Goal: Task Accomplishment & Management: Manage account settings

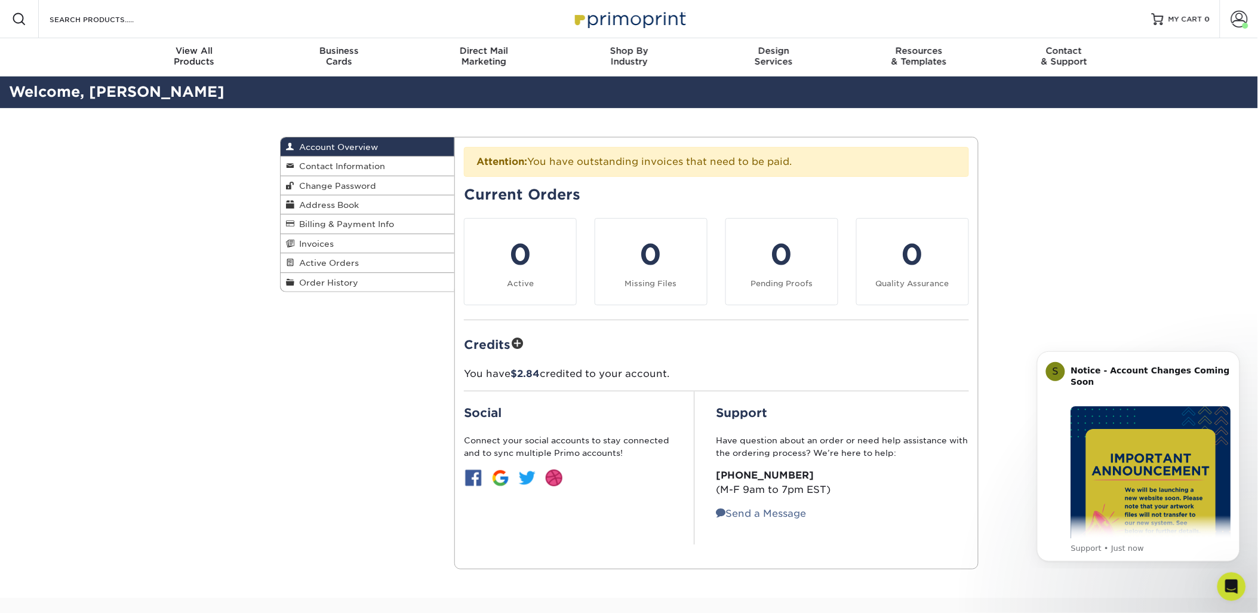
drag, startPoint x: 317, startPoint y: 239, endPoint x: 532, endPoint y: 263, distance: 217.0
click at [317, 239] on span "Invoices" at bounding box center [314, 244] width 39 height 10
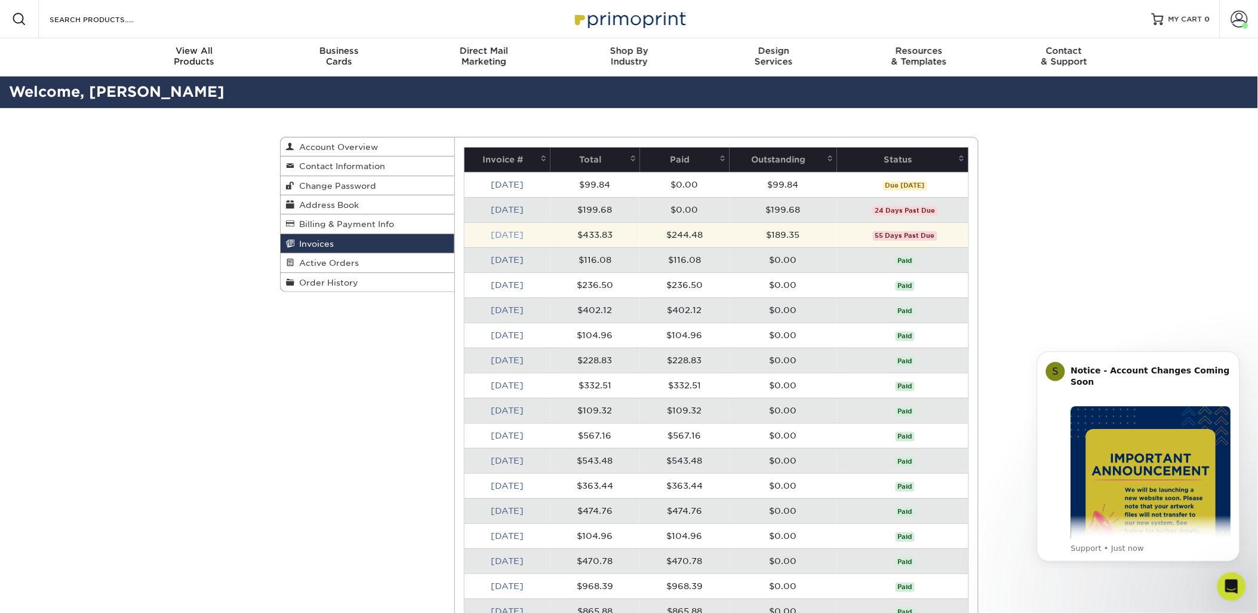
click at [521, 233] on link "Jun 2025" at bounding box center [507, 235] width 33 height 10
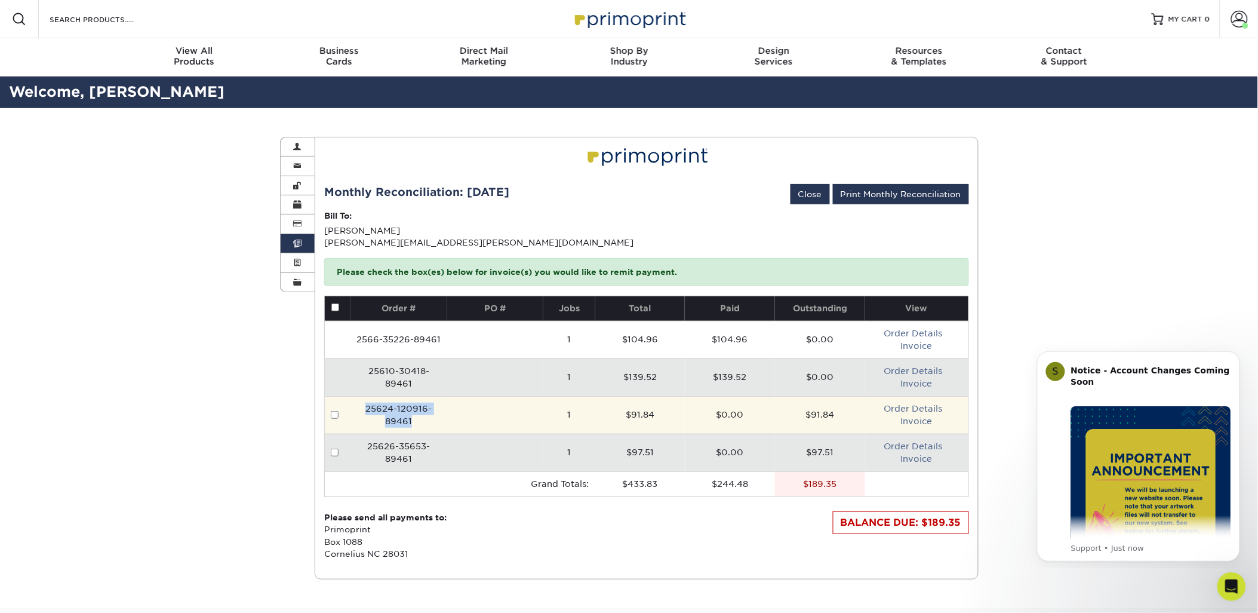
drag, startPoint x: 365, startPoint y: 407, endPoint x: 420, endPoint y: 423, distance: 57.8
click at [420, 423] on td "25624-120916-89461" at bounding box center [399, 415] width 97 height 38
copy td "25624-120916-89461"
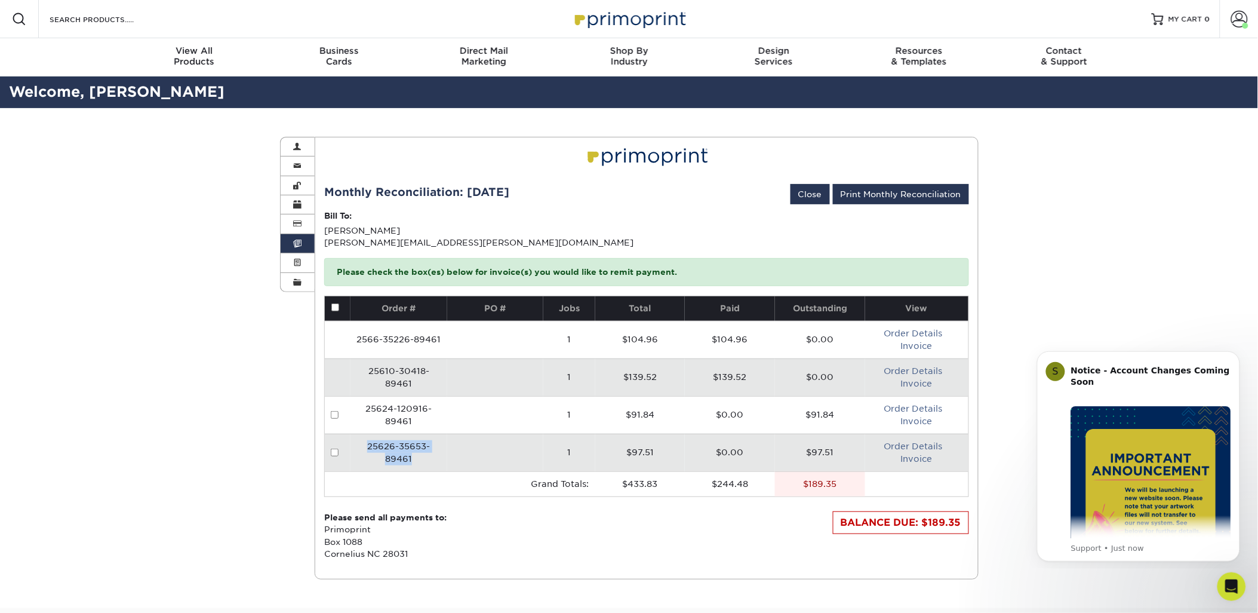
drag, startPoint x: 368, startPoint y: 444, endPoint x: 422, endPoint y: 457, distance: 54.9
click at [422, 457] on td "25626-35653-89461" at bounding box center [399, 453] width 97 height 38
copy td "25626-35653-89461"
click at [916, 458] on link "Invoice" at bounding box center [917, 459] width 32 height 10
click at [811, 195] on link "Close" at bounding box center [810, 194] width 39 height 20
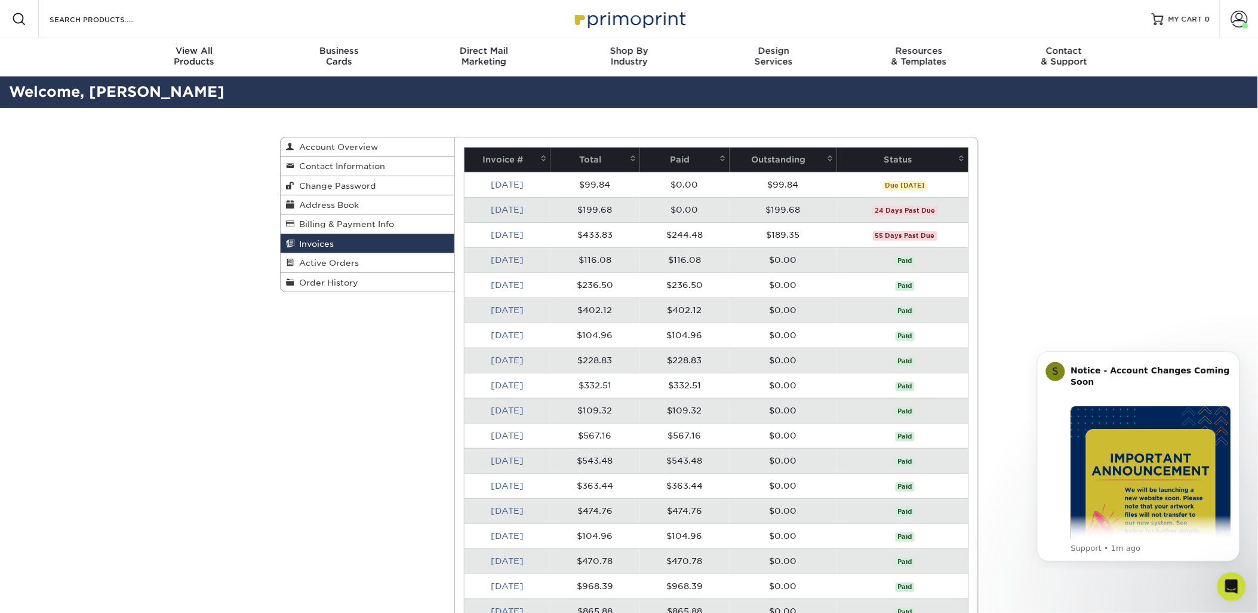
click at [512, 204] on td "Jul 2025" at bounding box center [508, 209] width 86 height 25
click at [511, 205] on link "Jul 2025" at bounding box center [507, 210] width 33 height 10
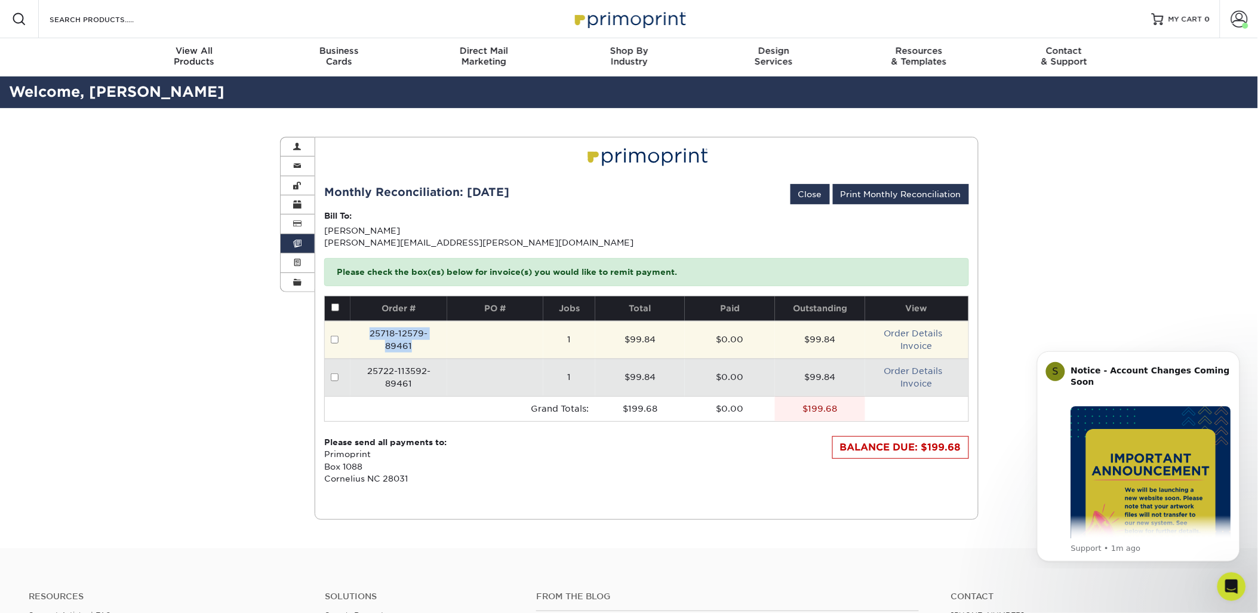
drag, startPoint x: 454, startPoint y: 342, endPoint x: 358, endPoint y: 334, distance: 95.8
click at [358, 334] on tr "25718-12579-89461 1 $99.84 $0.00 $99.84 Order Details Invoice" at bounding box center [647, 340] width 644 height 38
copy tr "25718-12579-89461"
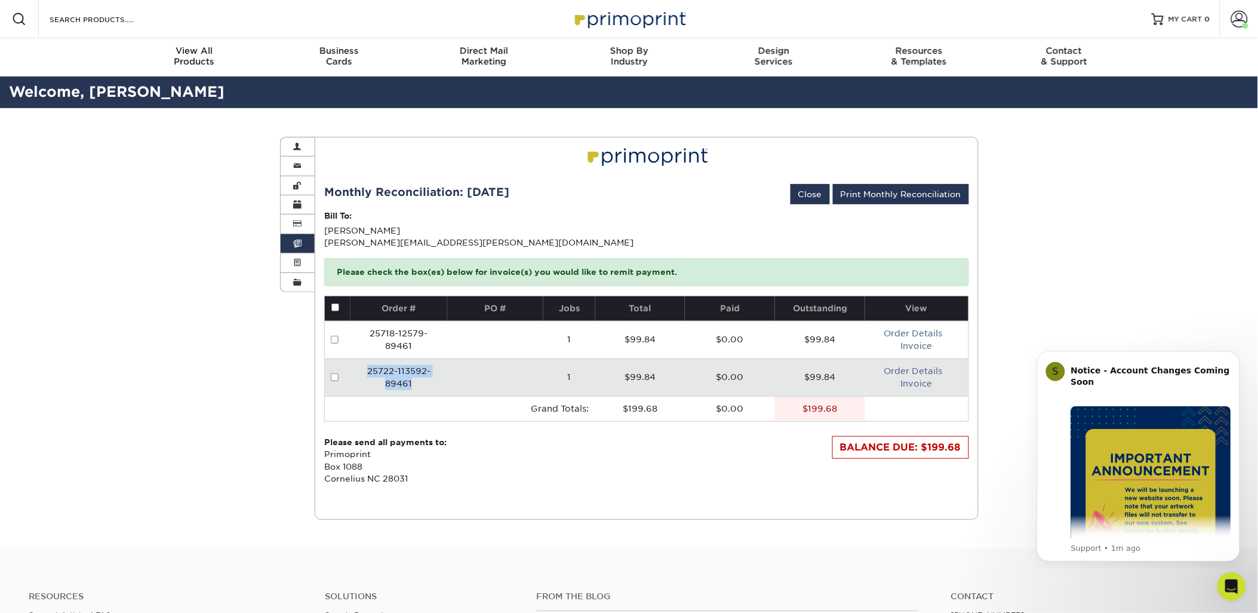
drag, startPoint x: 416, startPoint y: 383, endPoint x: 363, endPoint y: 365, distance: 55.7
click at [363, 365] on td "25722-113592-89461" at bounding box center [399, 377] width 97 height 38
copy td "25722-113592-89461"
click at [814, 194] on link "Close" at bounding box center [810, 194] width 39 height 20
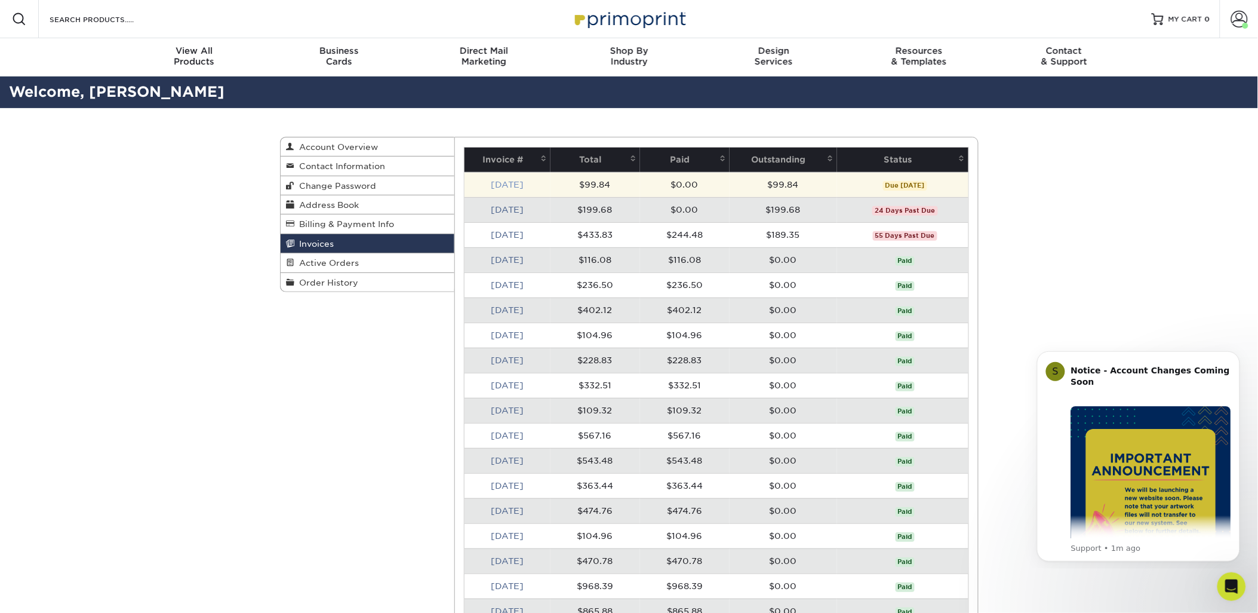
click at [500, 184] on link "Aug 2025" at bounding box center [507, 185] width 33 height 10
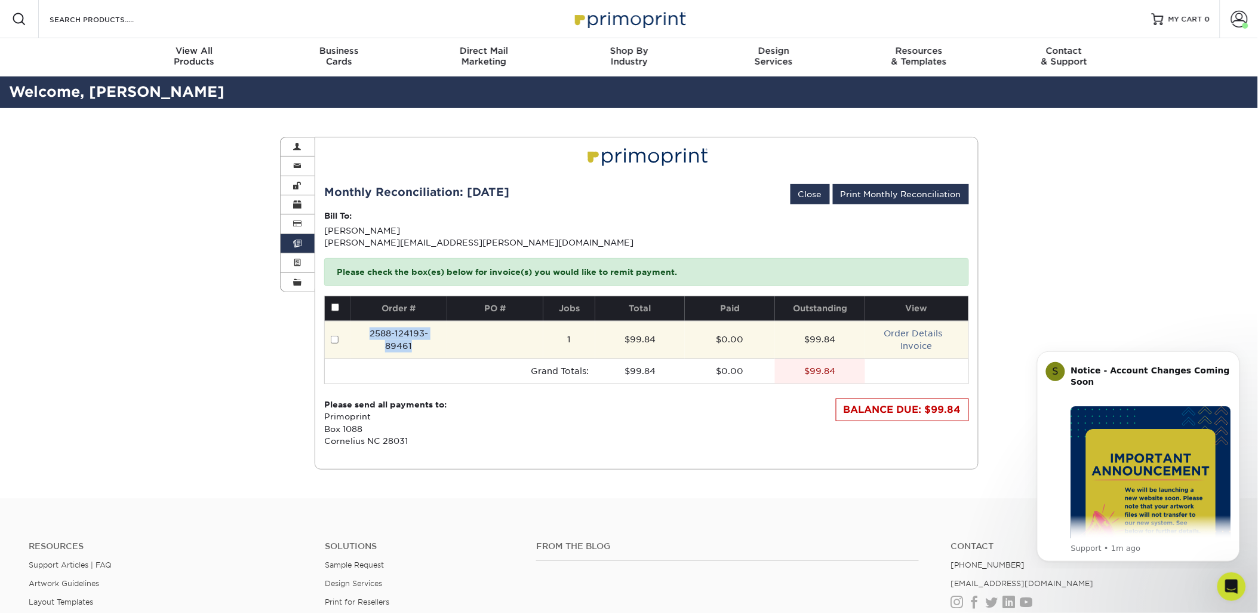
drag, startPoint x: 445, startPoint y: 338, endPoint x: 355, endPoint y: 335, distance: 89.6
click at [355, 335] on td "2588-124193-89461" at bounding box center [399, 340] width 97 height 38
copy td "2588-124193-89461"
click at [922, 345] on link "Invoice" at bounding box center [917, 346] width 32 height 10
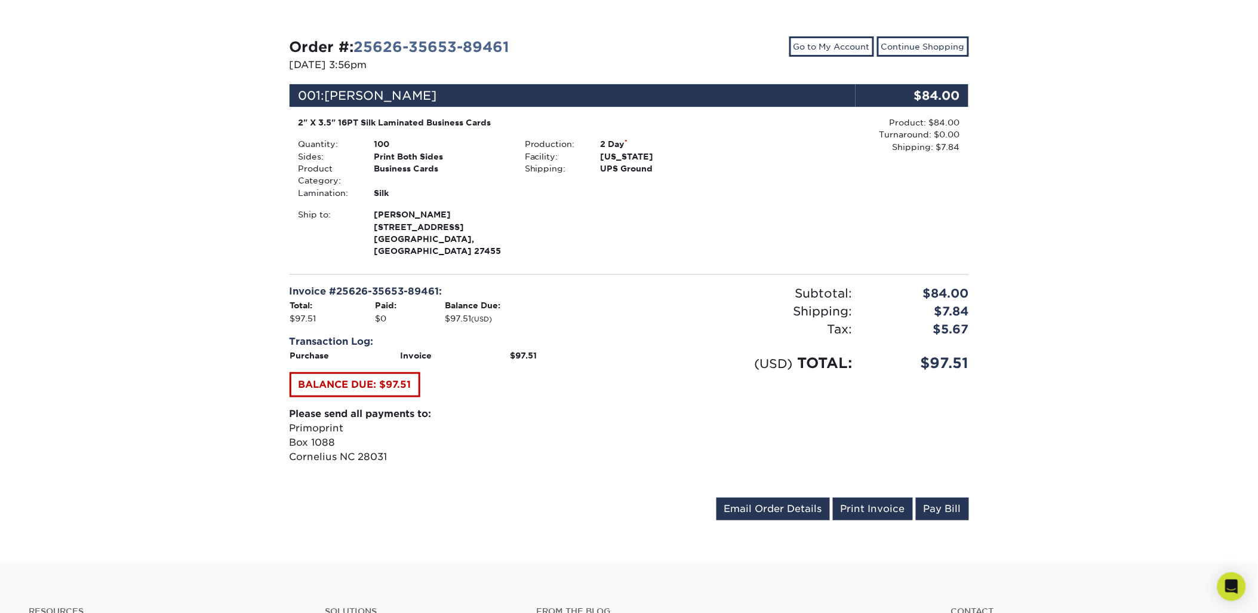
scroll to position [199, 0]
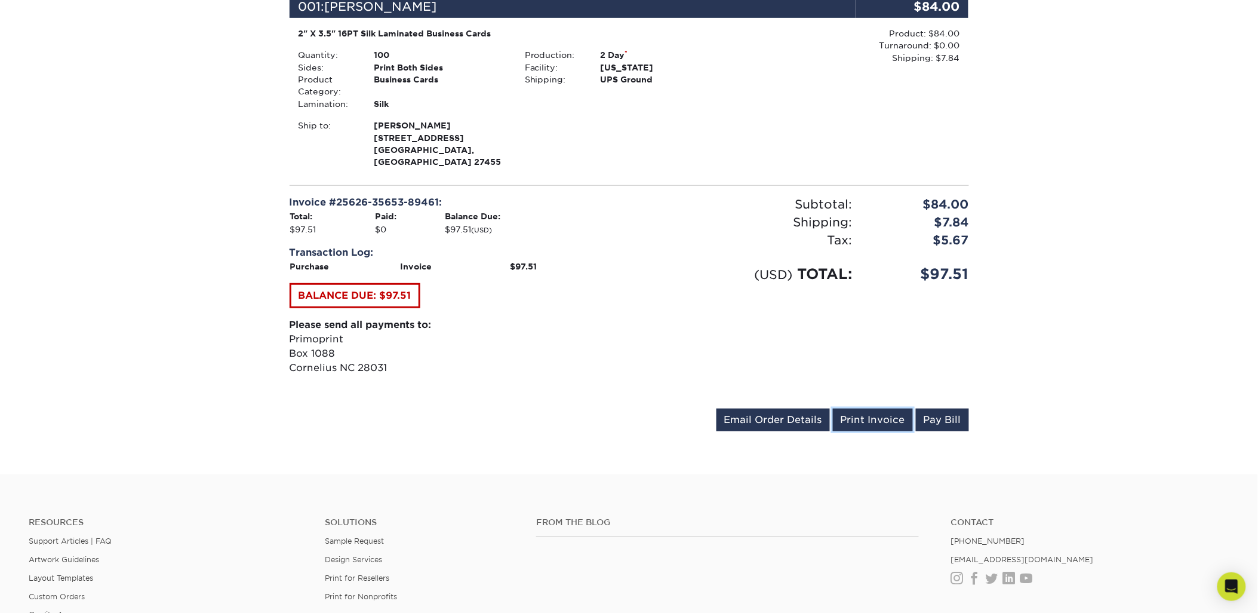
drag, startPoint x: 880, startPoint y: 402, endPoint x: 619, endPoint y: 253, distance: 300.7
click at [880, 408] on link "Print Invoice" at bounding box center [873, 419] width 80 height 23
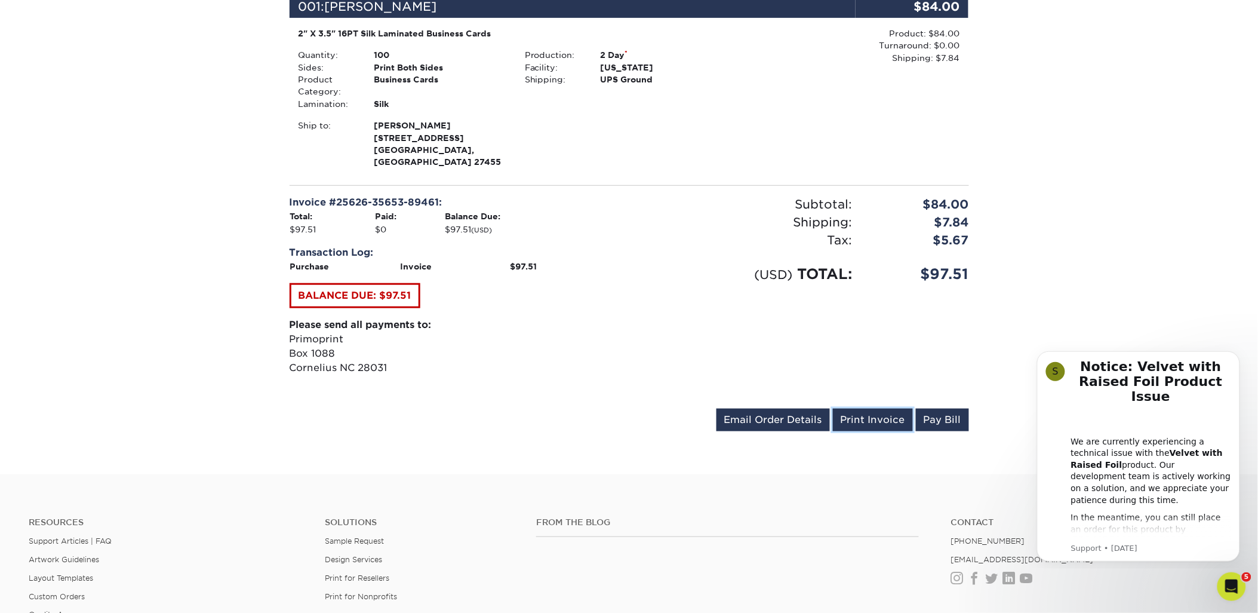
scroll to position [0, 0]
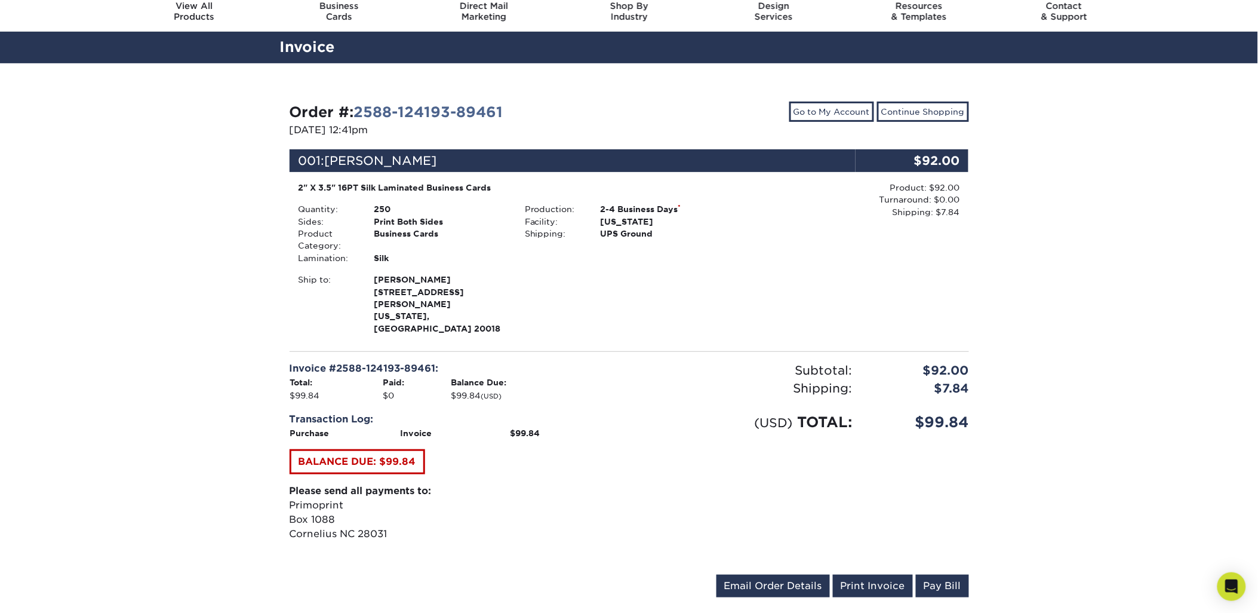
scroll to position [66, 0]
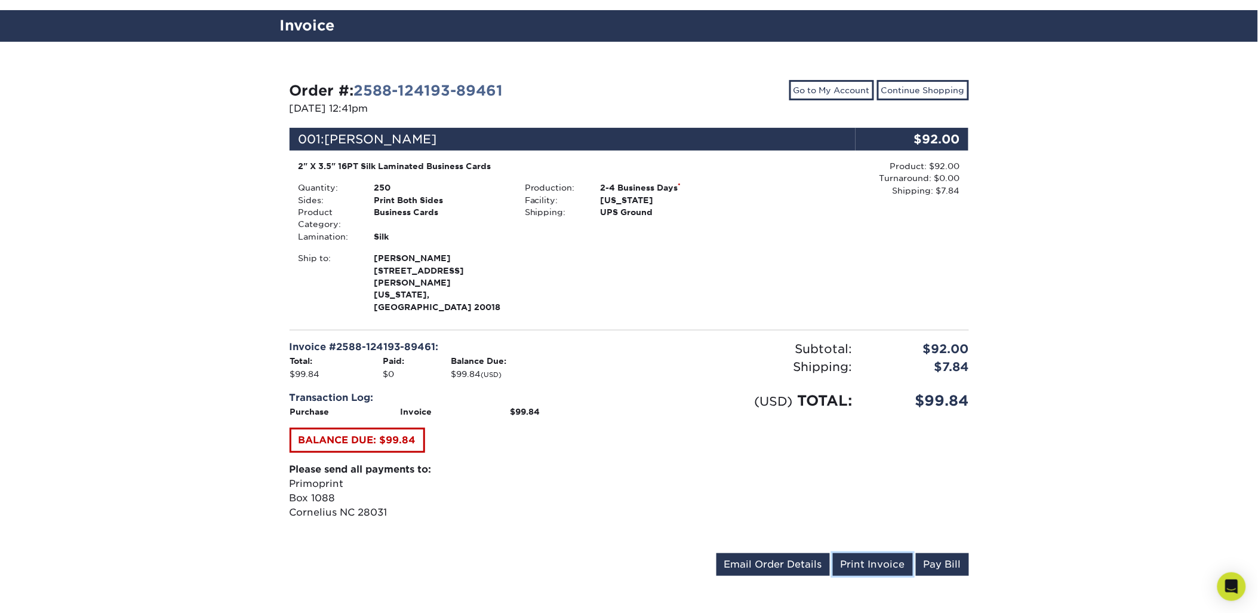
drag, startPoint x: 891, startPoint y: 540, endPoint x: 520, endPoint y: 259, distance: 465.1
click at [891, 553] on link "Print Invoice" at bounding box center [873, 564] width 80 height 23
